Goal: Navigation & Orientation: Find specific page/section

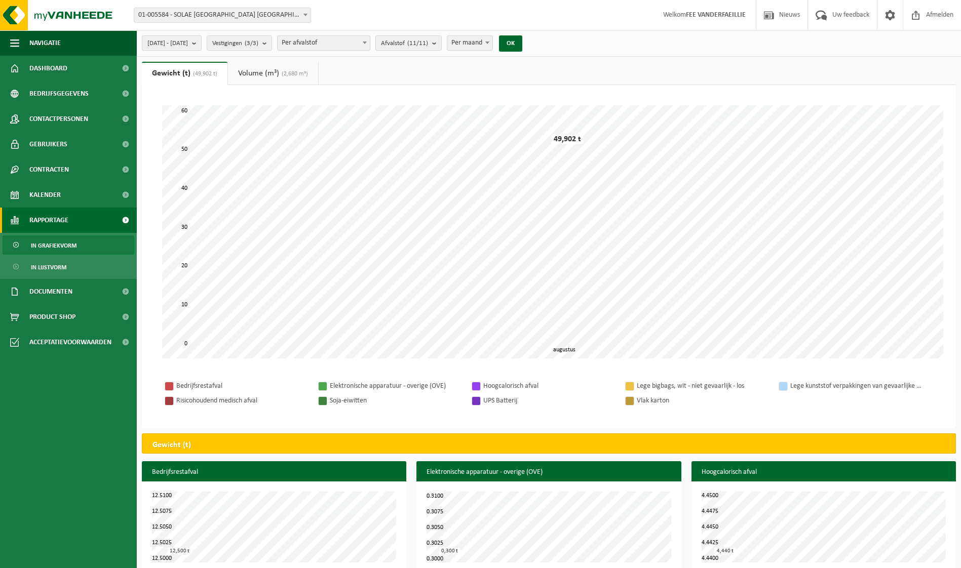
click at [188, 37] on span "2025-08-01 - 2025-08-31" at bounding box center [167, 43] width 41 height 15
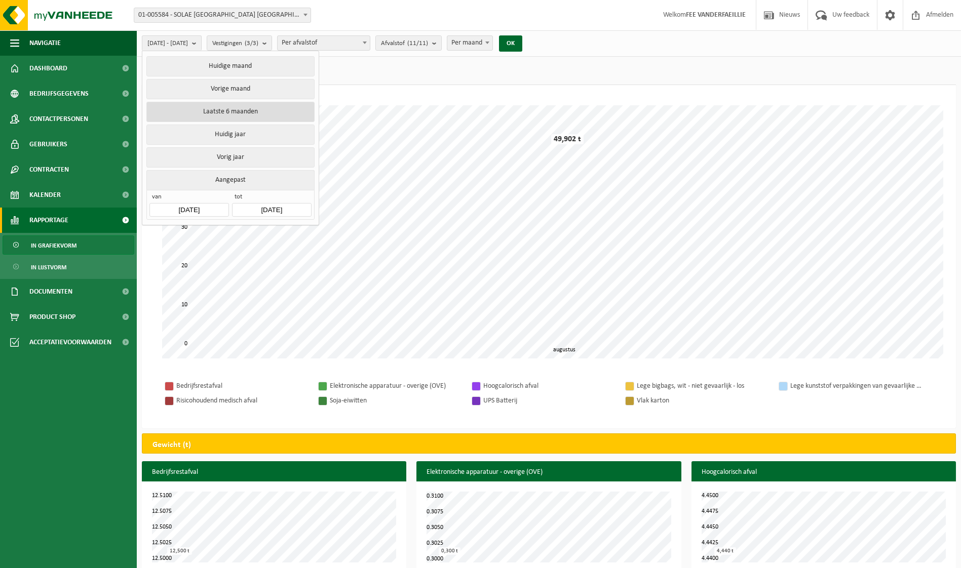
click at [190, 110] on button "Laatste 6 maanden" at bounding box center [230, 112] width 168 height 20
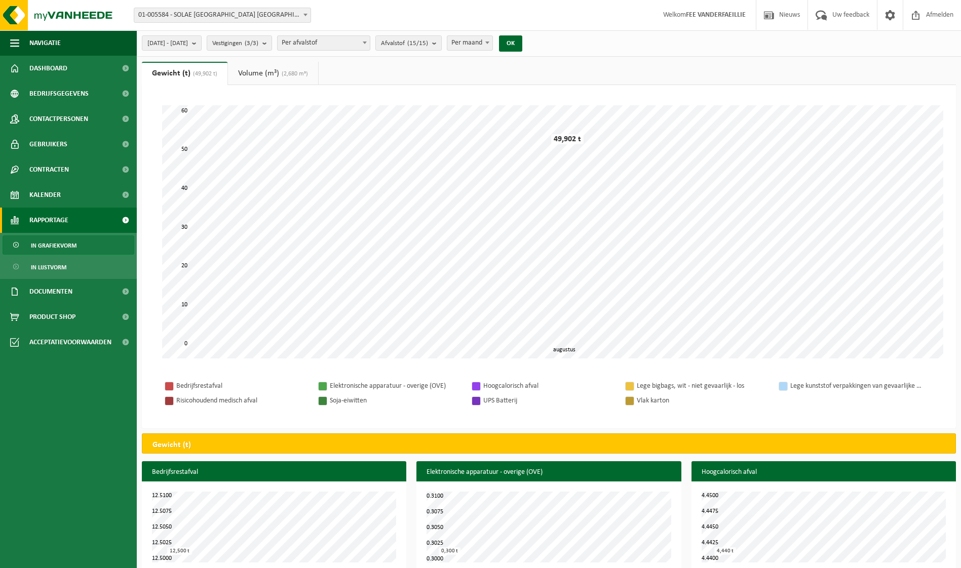
click at [60, 242] on span "In grafiekvorm" at bounding box center [54, 245] width 46 height 19
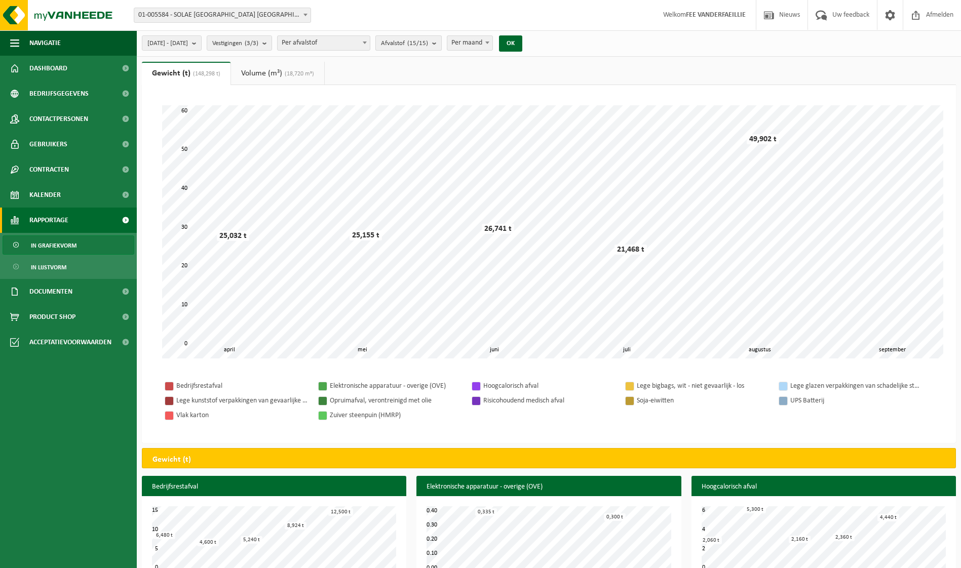
click at [428, 46] on count "(15/15)" at bounding box center [417, 43] width 21 height 7
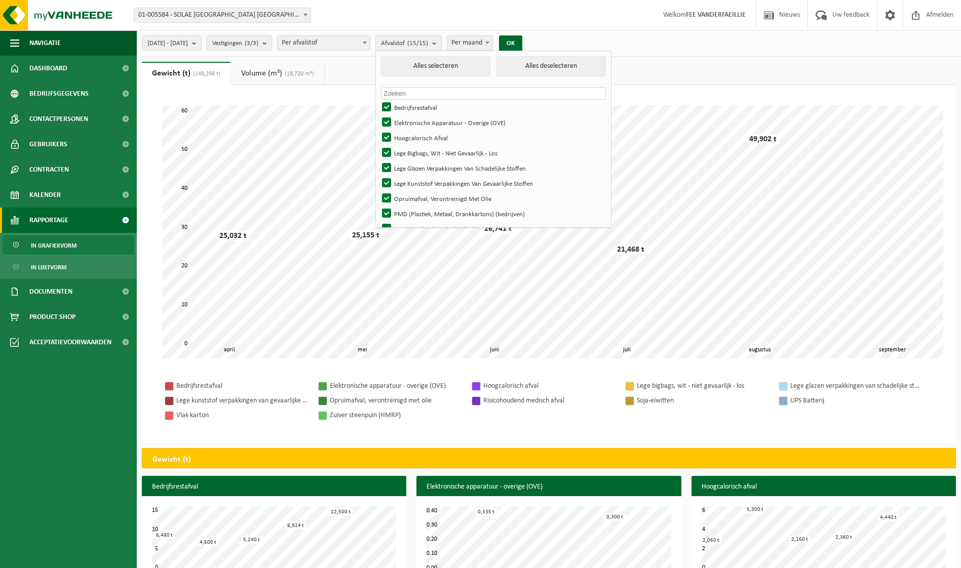
click at [441, 46] on b "submit" at bounding box center [436, 43] width 9 height 15
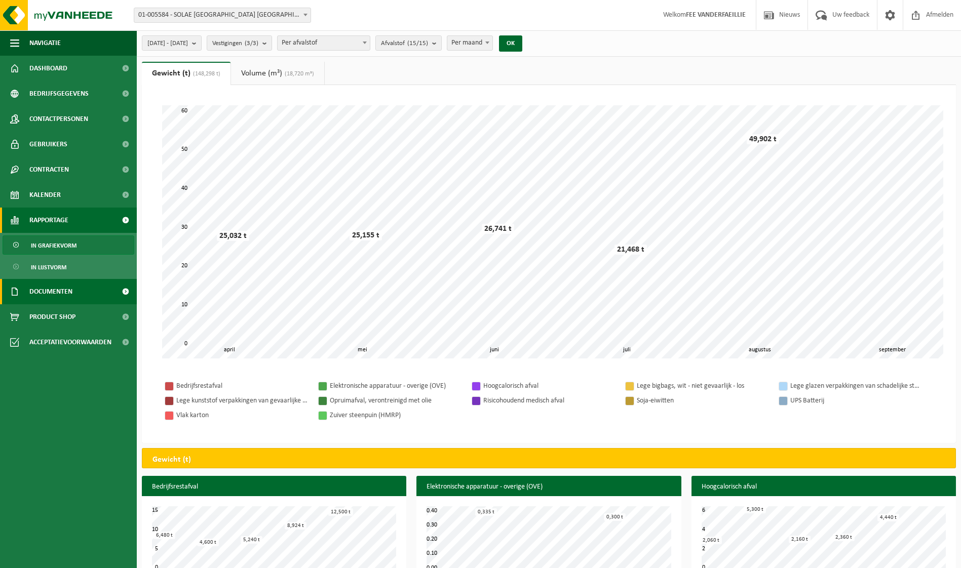
click at [103, 294] on link "Documenten" at bounding box center [68, 291] width 137 height 25
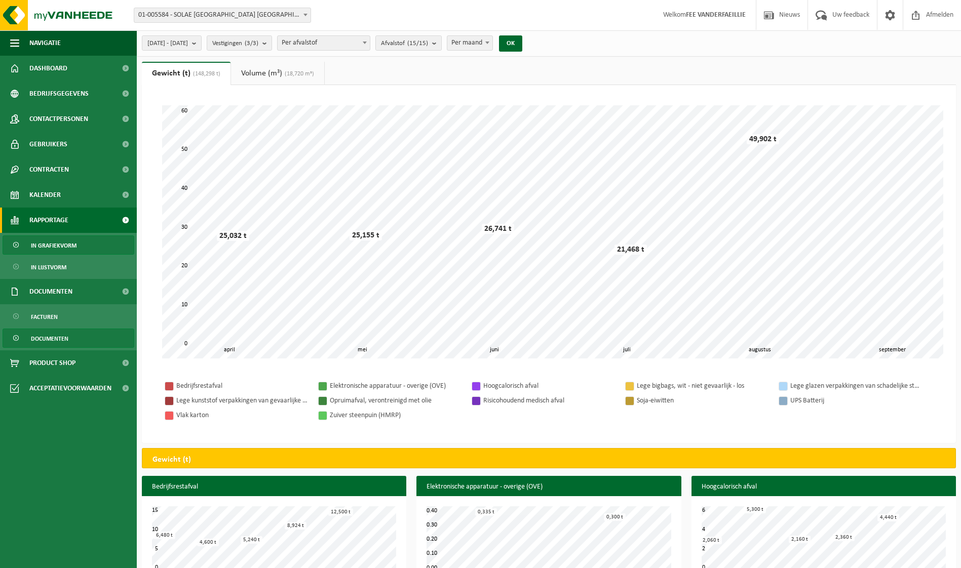
click at [53, 330] on span "Documenten" at bounding box center [49, 338] width 37 height 19
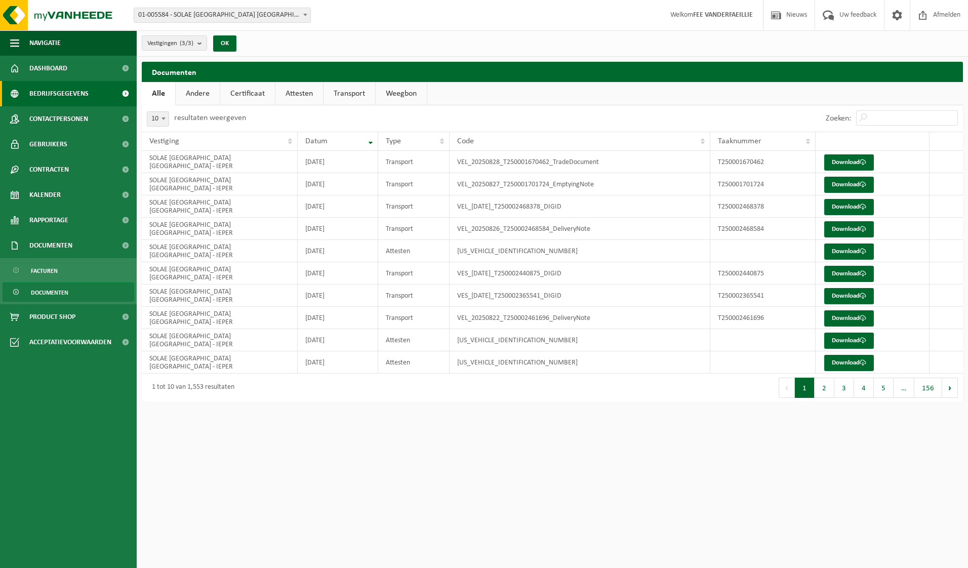
click at [50, 94] on span "Bedrijfsgegevens" at bounding box center [58, 93] width 59 height 25
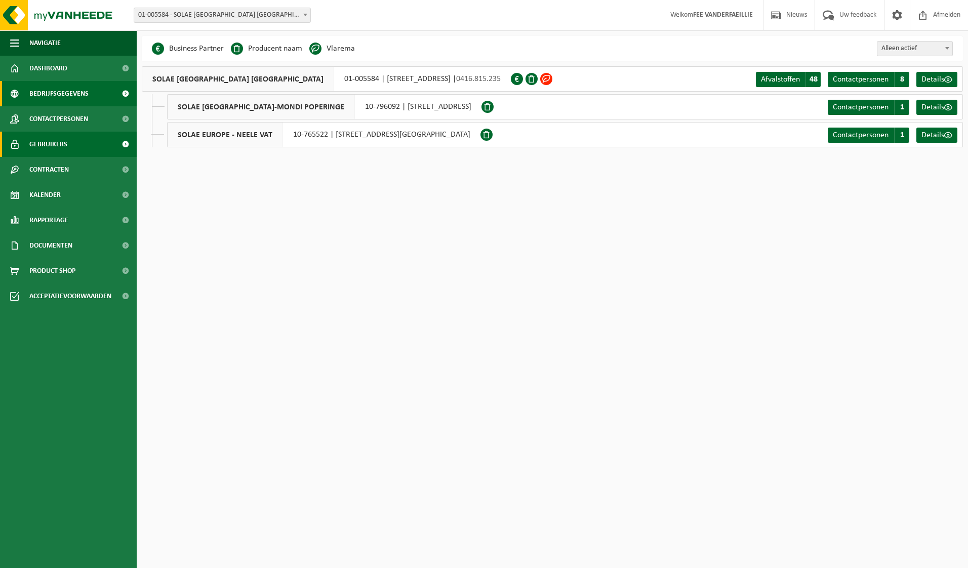
click at [25, 136] on link "Gebruikers" at bounding box center [68, 144] width 137 height 25
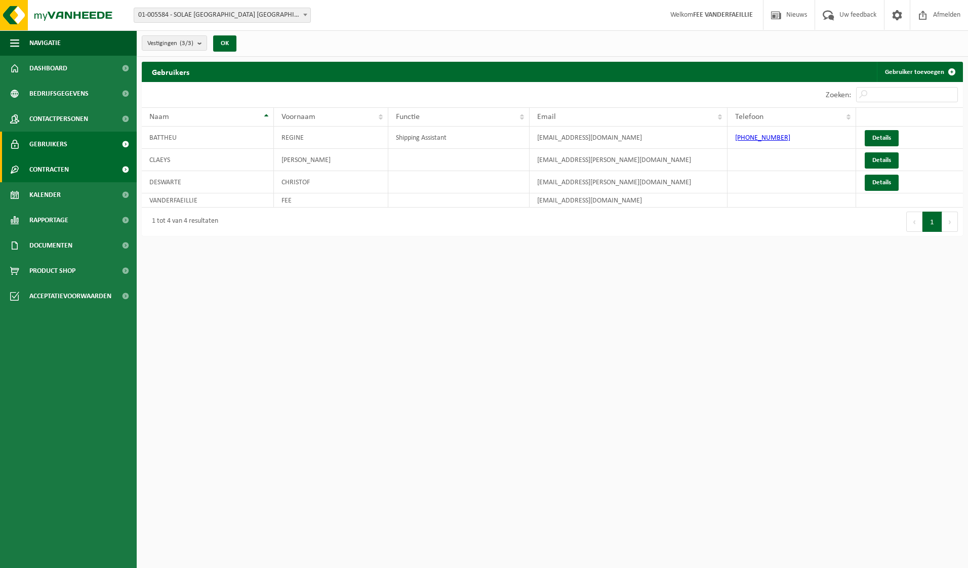
click at [10, 169] on span at bounding box center [14, 169] width 9 height 25
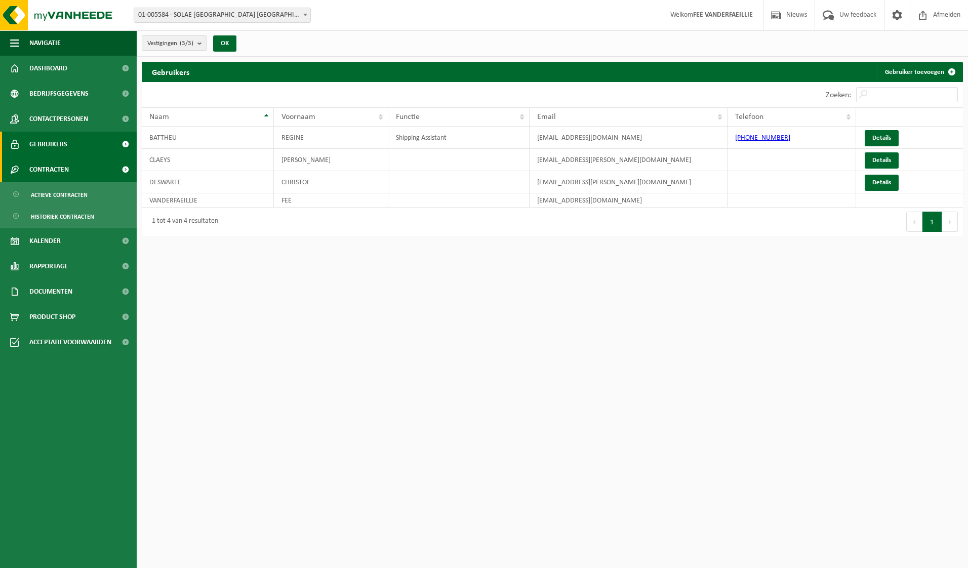
click at [60, 163] on span "Contracten" at bounding box center [49, 169] width 40 height 25
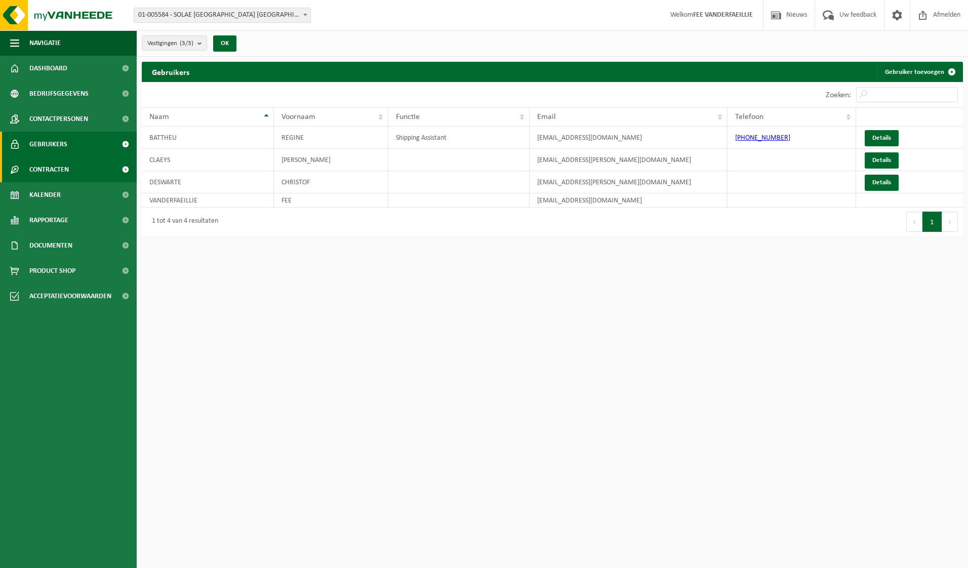
click at [60, 163] on span "Contracten" at bounding box center [49, 169] width 40 height 25
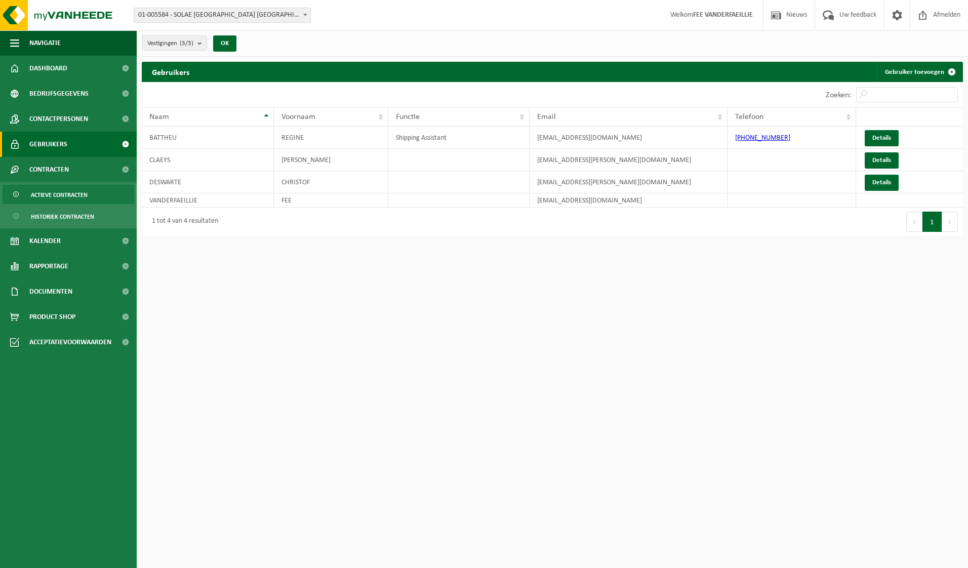
click at [43, 198] on span "Actieve contracten" at bounding box center [59, 194] width 57 height 19
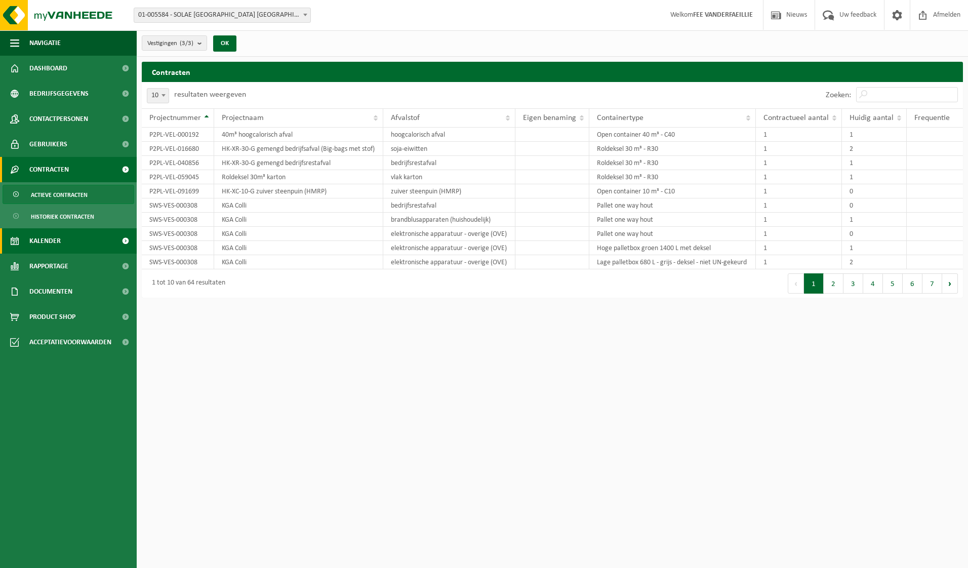
click at [32, 246] on span "Kalender" at bounding box center [44, 240] width 31 height 25
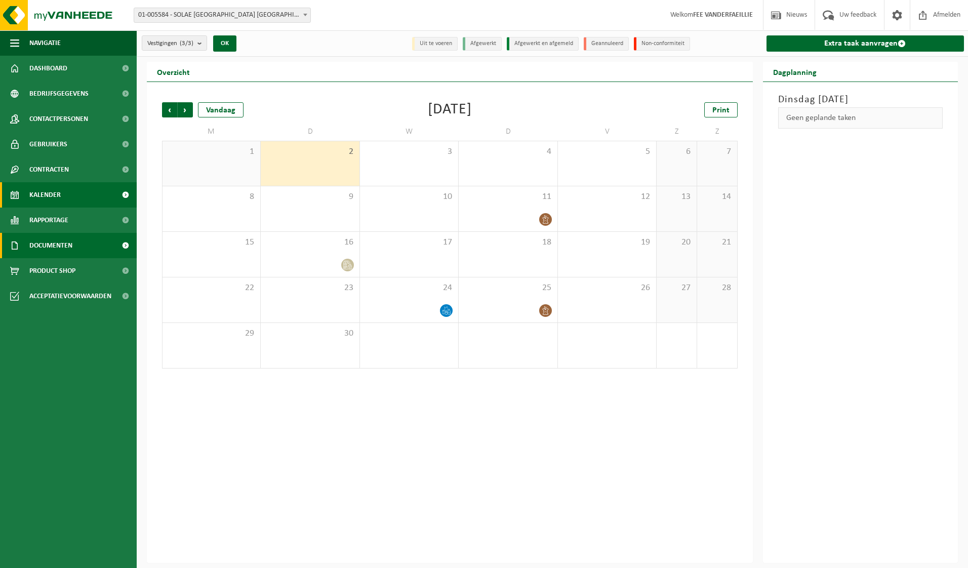
click at [61, 243] on span "Documenten" at bounding box center [50, 245] width 43 height 25
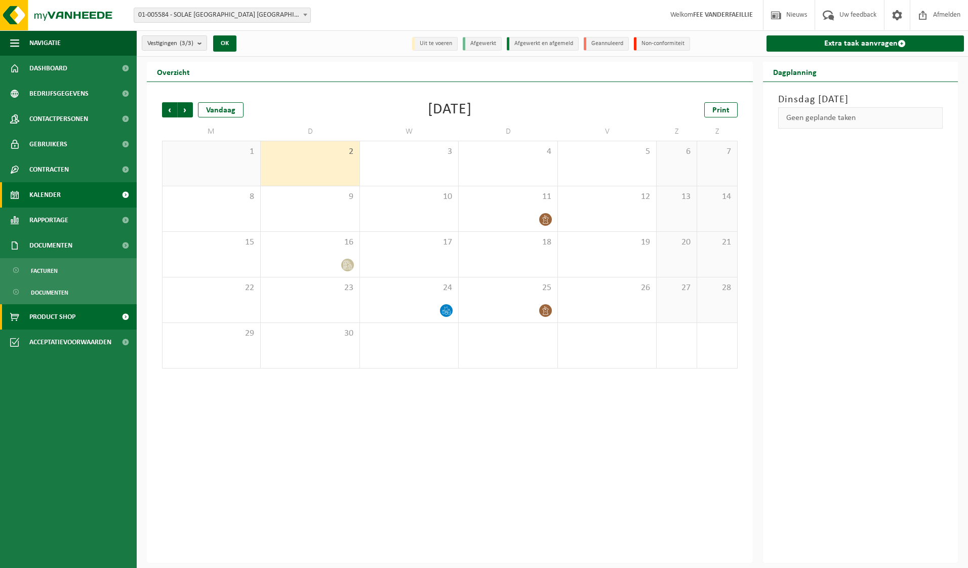
click at [41, 313] on span "Product Shop" at bounding box center [52, 316] width 46 height 25
